Goal: Task Accomplishment & Management: Manage account settings

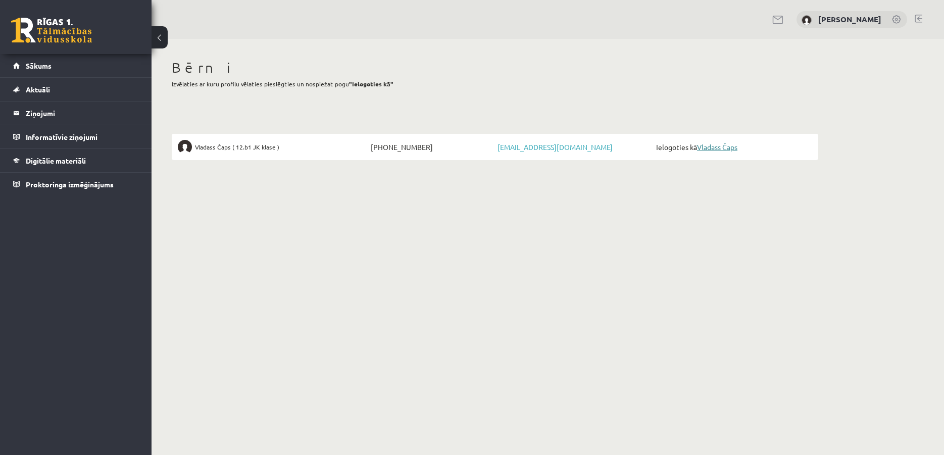
click at [716, 150] on link "Vladass Čaps" at bounding box center [717, 146] width 40 height 9
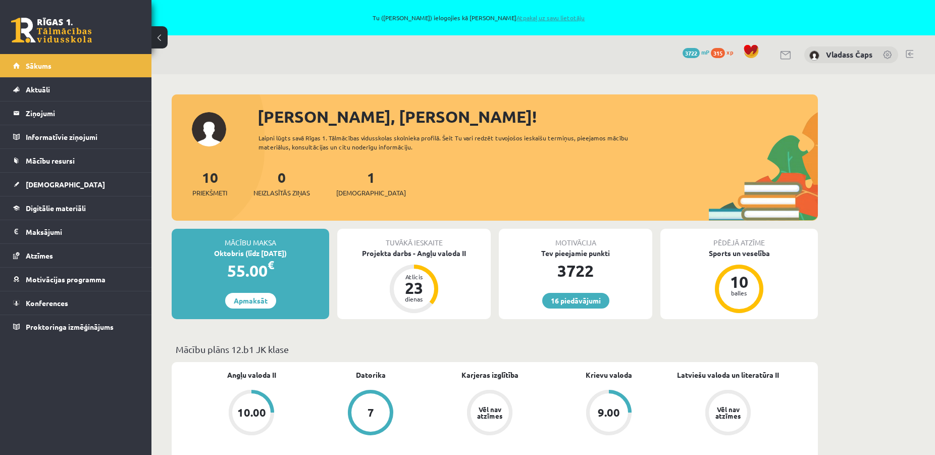
click at [519, 18] on link "Atpakaļ uz savu lietotāju" at bounding box center [551, 18] width 68 height 8
